Goal: Task Accomplishment & Management: Manage account settings

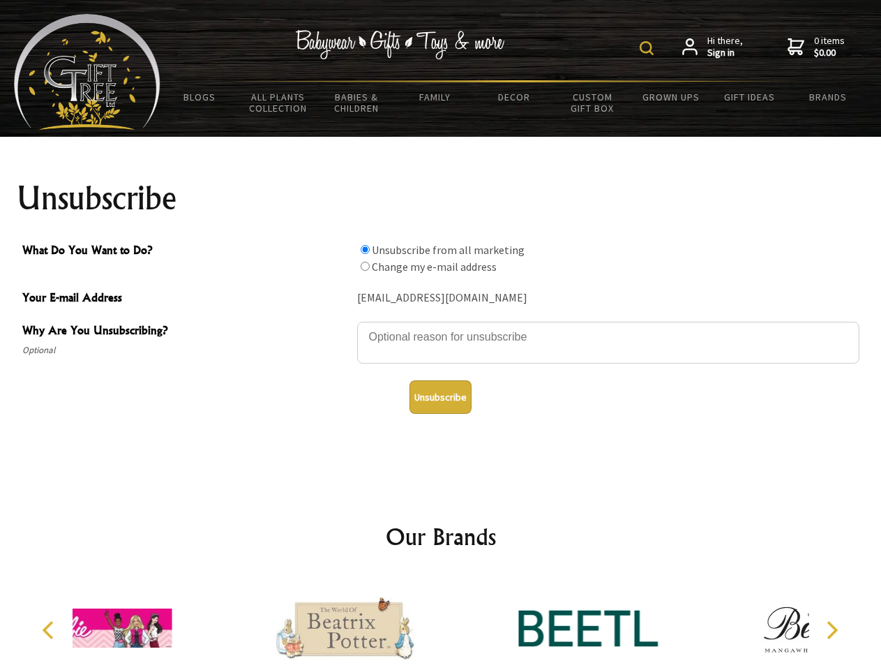
click at [649, 48] on img at bounding box center [647, 48] width 14 height 14
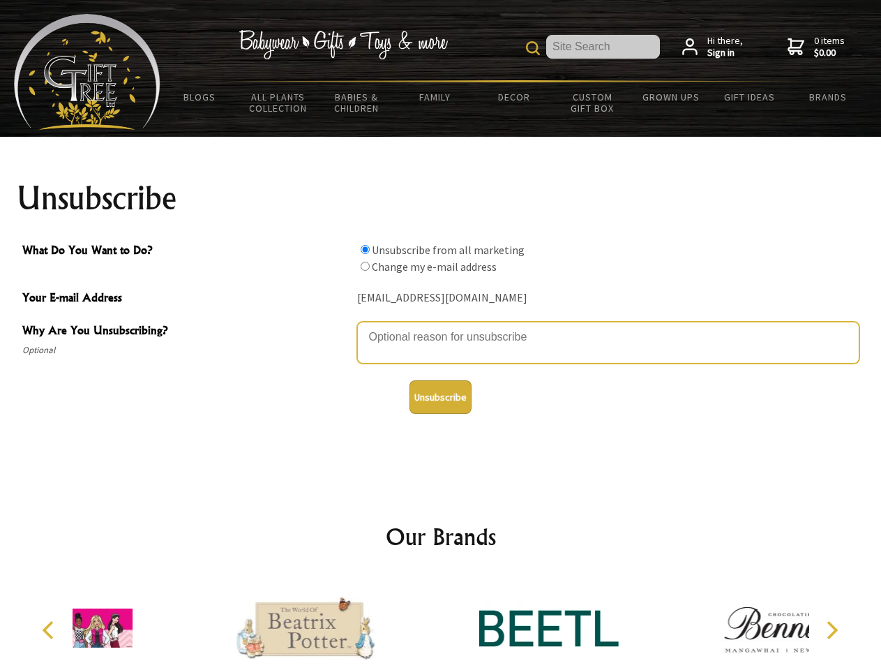
click at [441, 327] on textarea "Why Are You Unsubscribing?" at bounding box center [608, 343] width 502 height 42
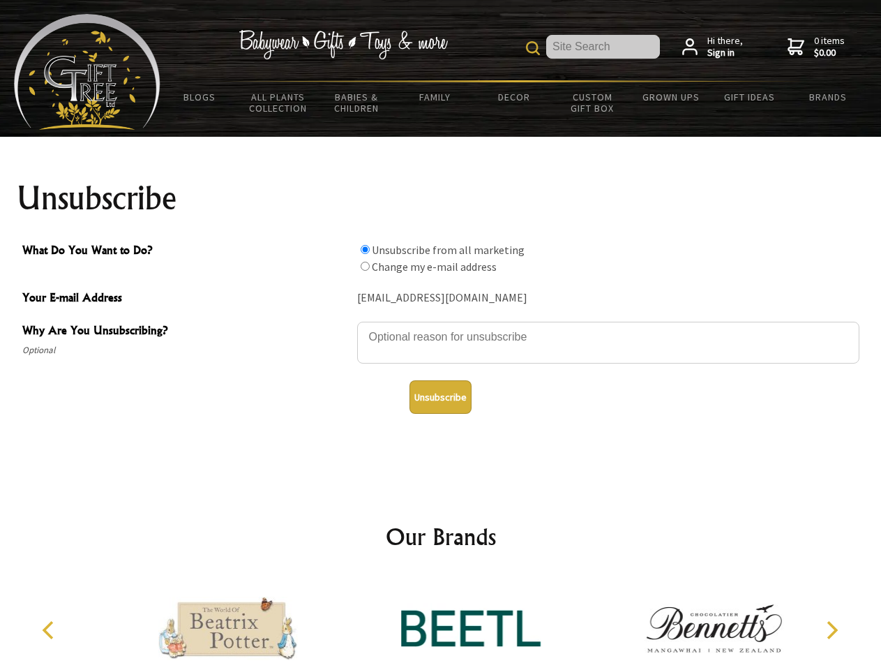
click at [365, 249] on input "What Do You Want to Do?" at bounding box center [365, 249] width 9 height 9
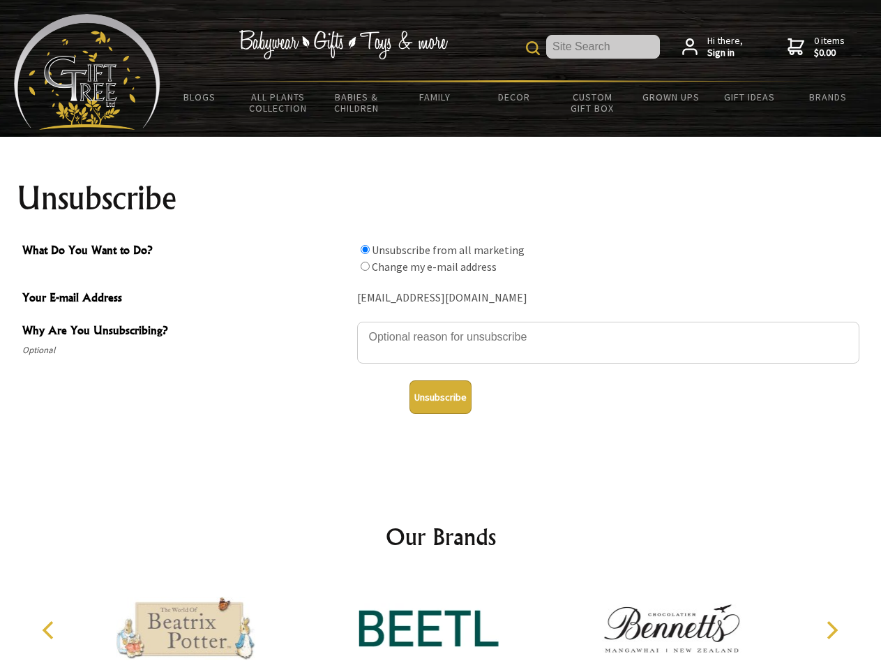
click at [365, 266] on input "What Do You Want to Do?" at bounding box center [365, 266] width 9 height 9
radio input "true"
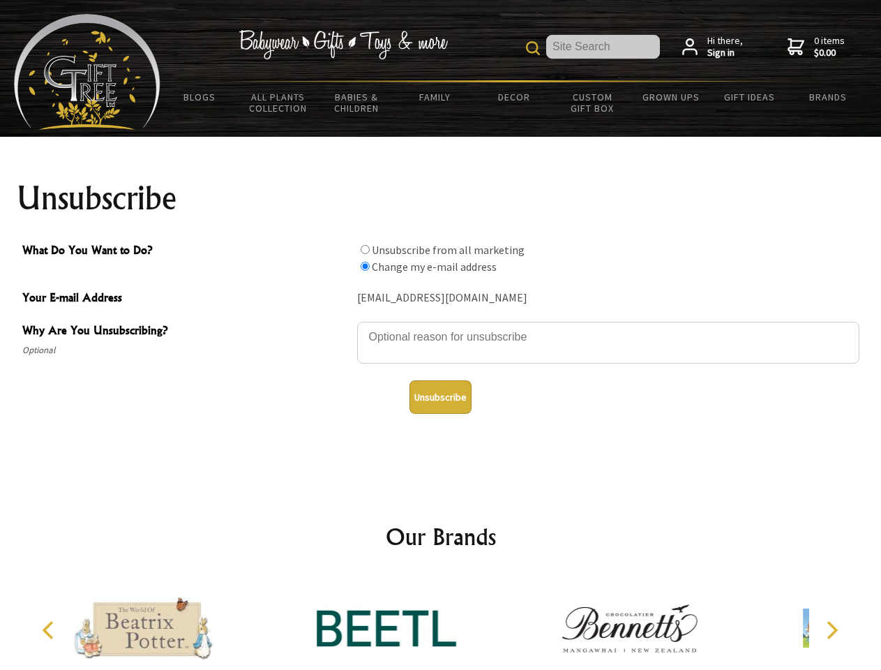
click at [440, 397] on button "Unsubscribe" at bounding box center [441, 396] width 62 height 33
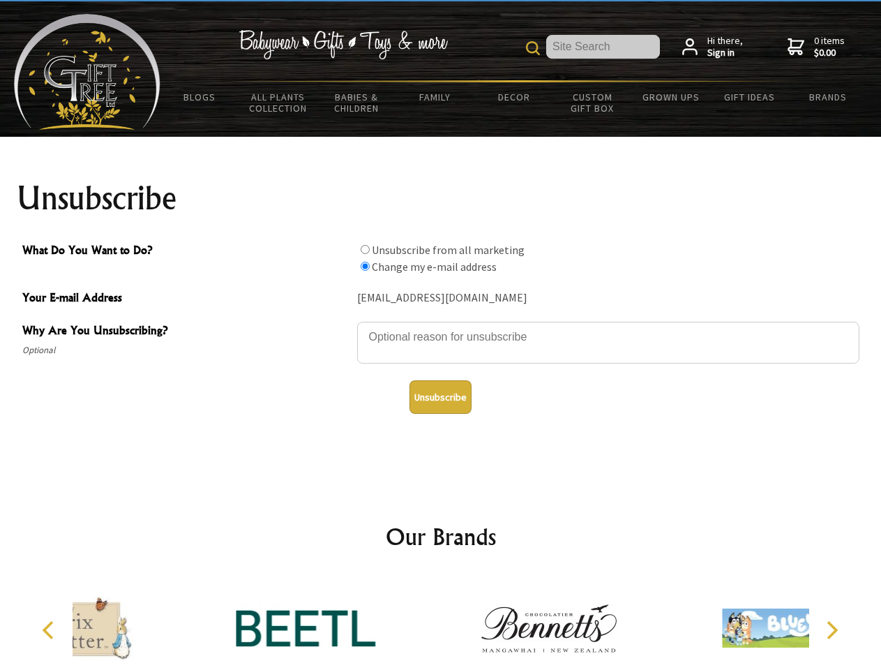
click at [441, 622] on div at bounding box center [548, 630] width 243 height 109
click at [50, 630] on icon "Previous" at bounding box center [49, 630] width 18 height 18
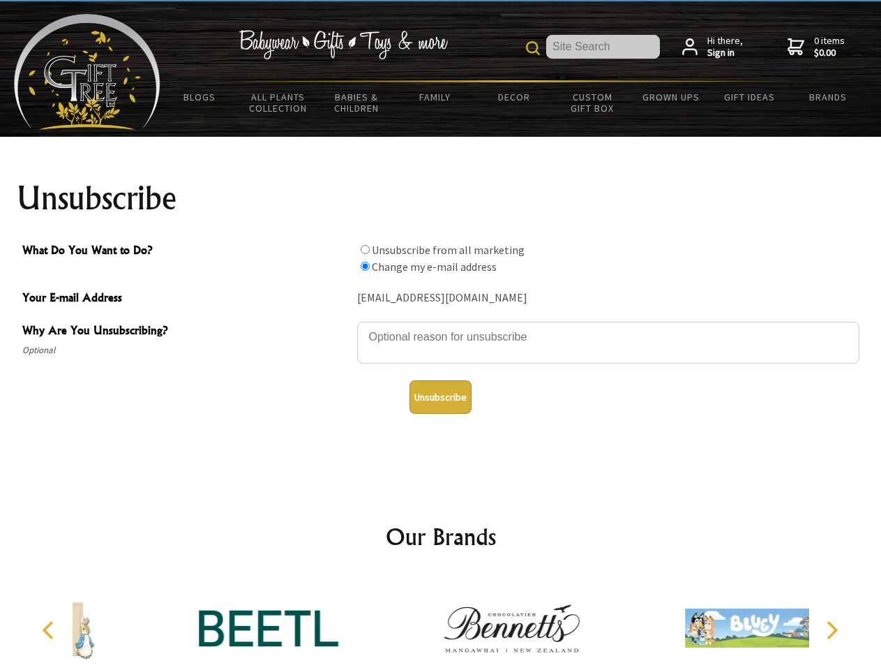
click at [832, 630] on icon "Next" at bounding box center [831, 630] width 18 height 18
